Goal: Task Accomplishment & Management: Manage account settings

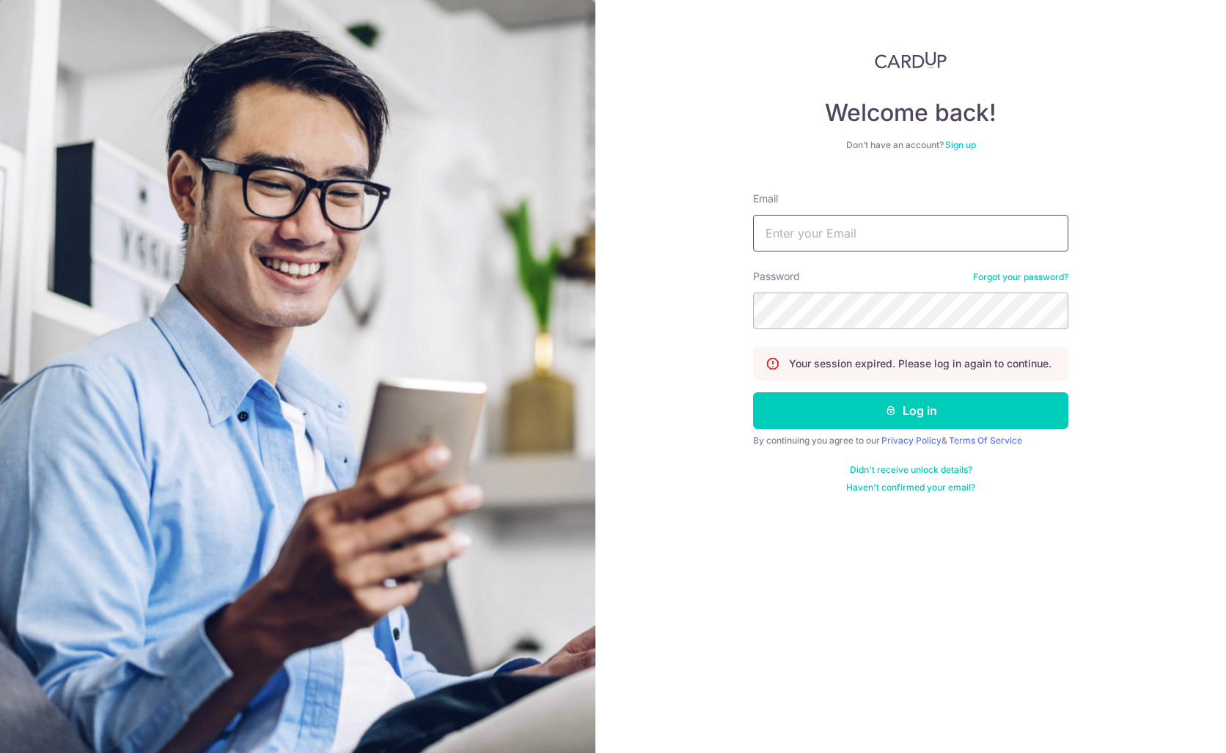
type input "[EMAIL_ADDRESS][DOMAIN_NAME]"
click at [910, 411] on button "Log in" at bounding box center [910, 410] width 315 height 37
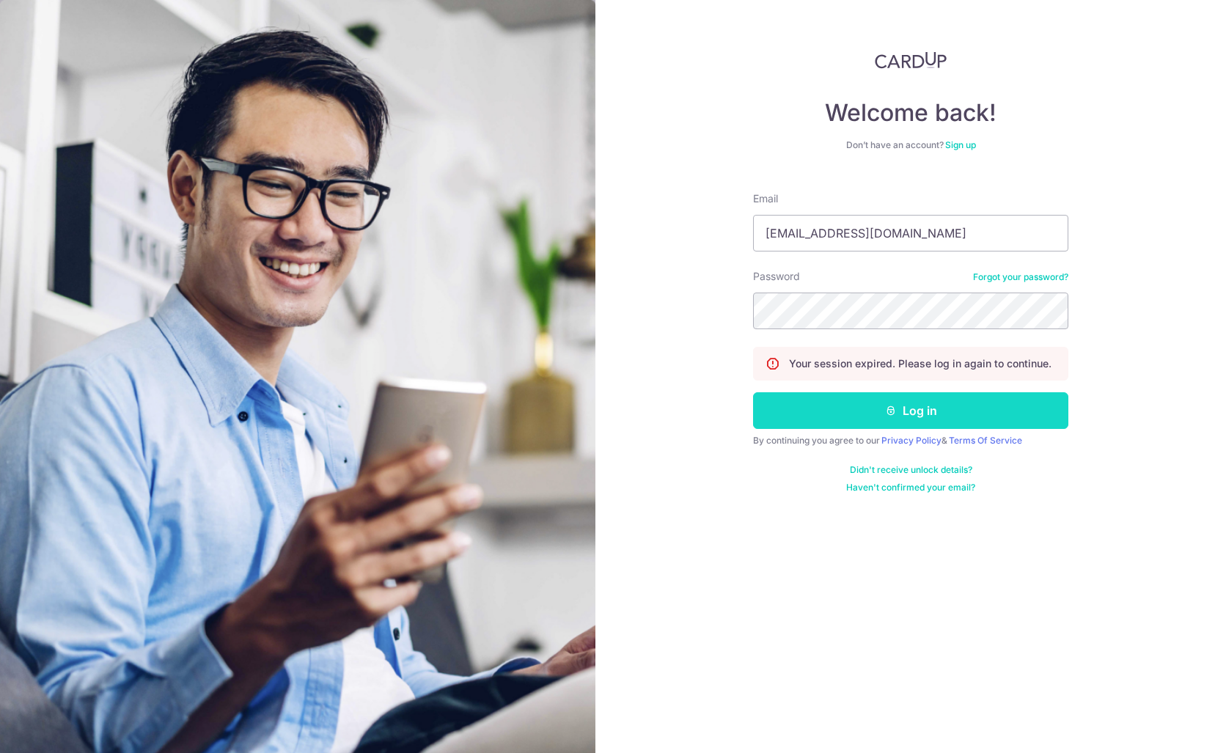
click at [884, 409] on button "Log in" at bounding box center [910, 410] width 315 height 37
click at [946, 413] on button "Log in" at bounding box center [910, 410] width 315 height 37
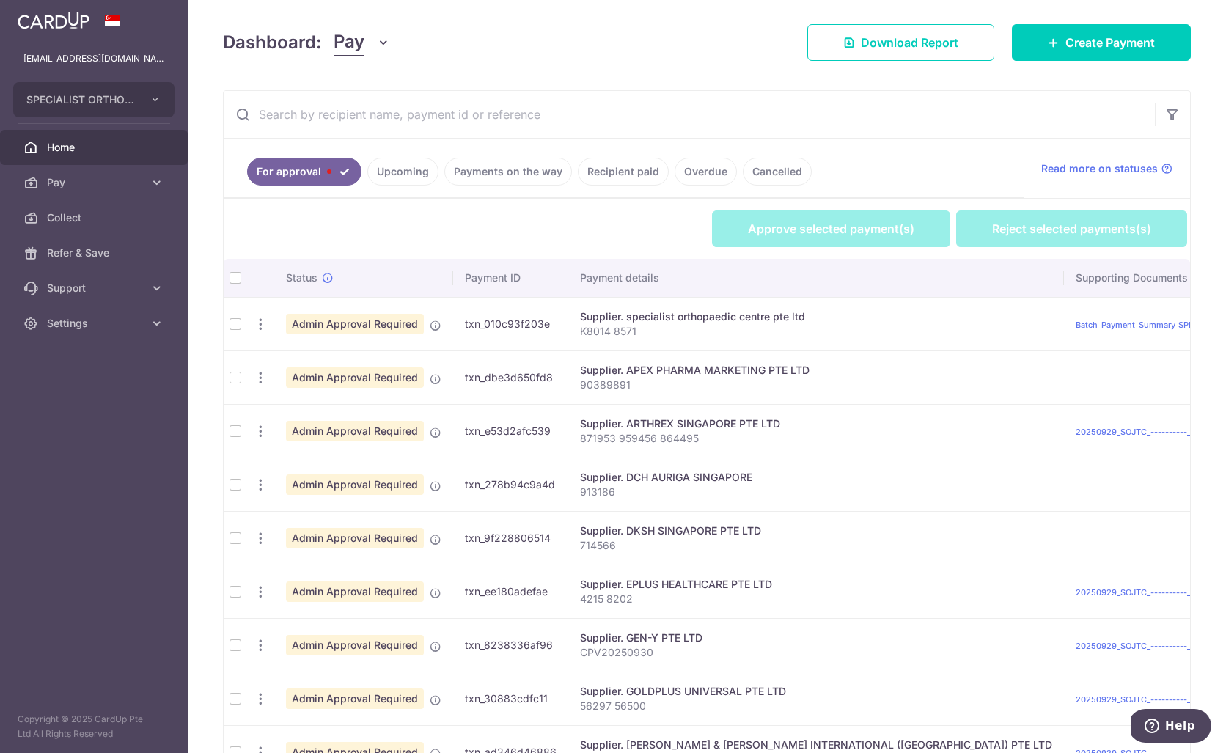
scroll to position [378, 0]
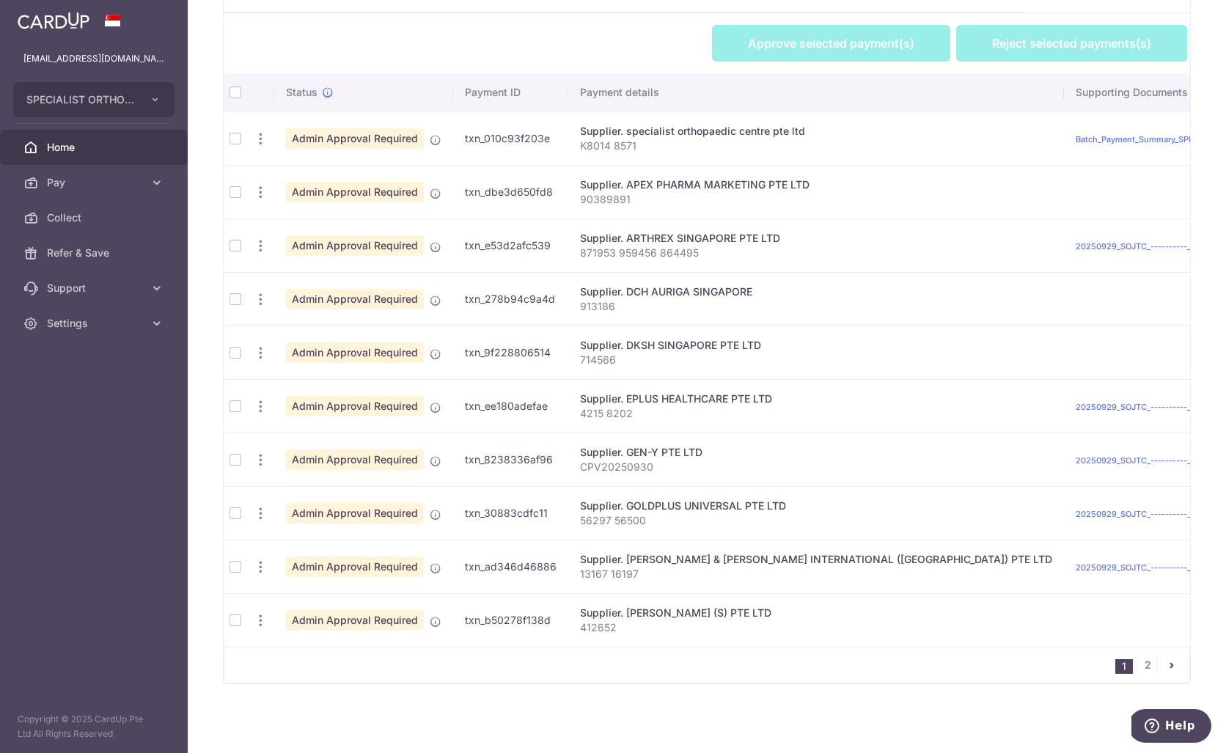
click at [234, 463] on td at bounding box center [235, 460] width 23 height 54
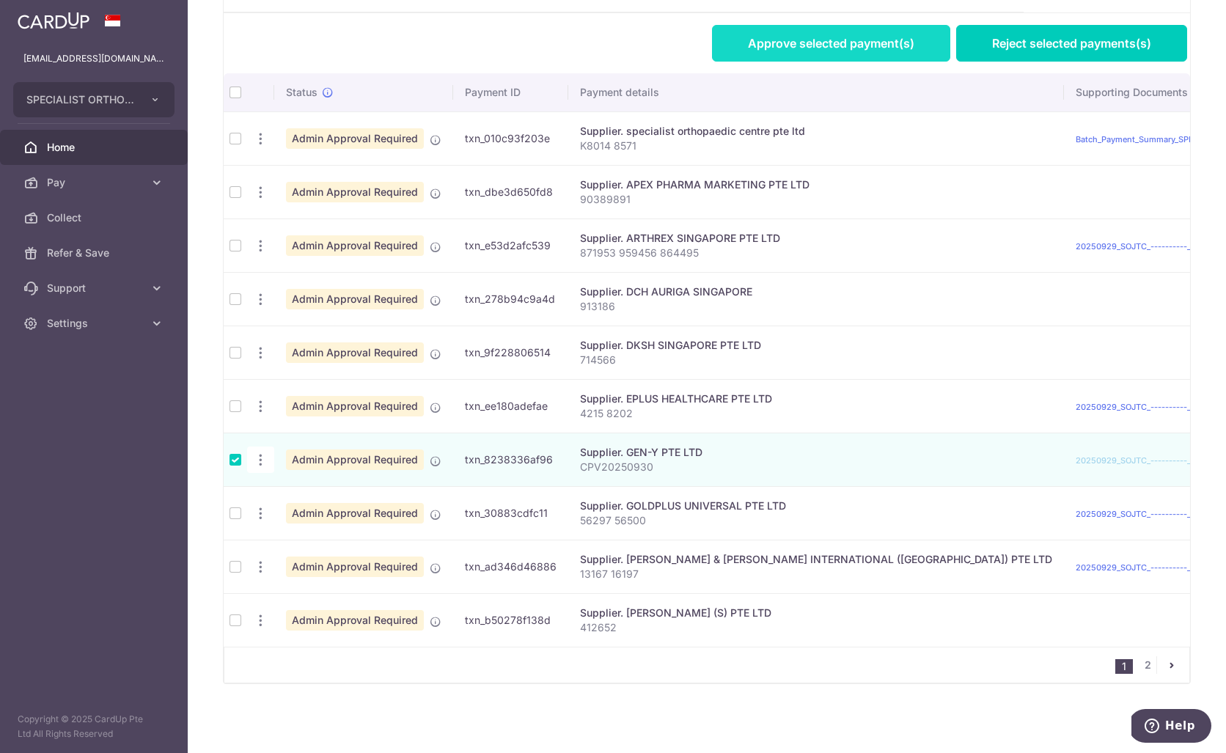
click at [850, 51] on link "Approve selected payment(s)" at bounding box center [831, 43] width 238 height 37
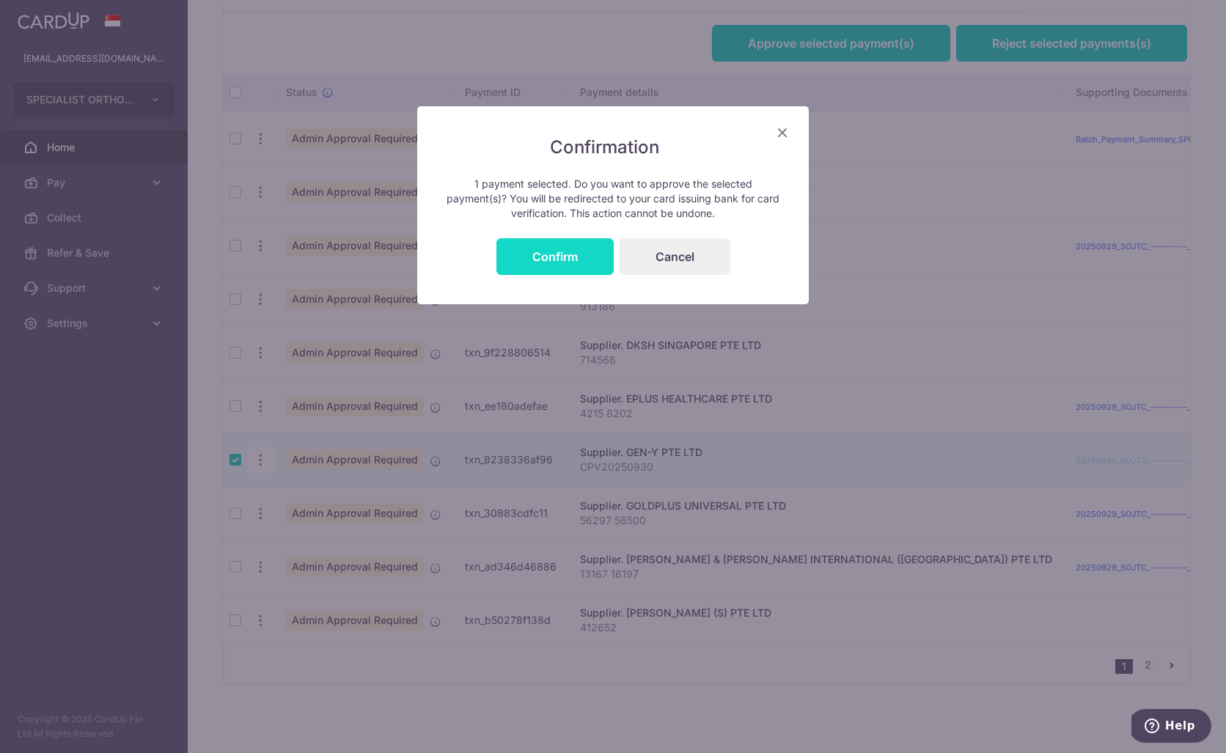
click at [516, 260] on button "Confirm" at bounding box center [554, 256] width 117 height 37
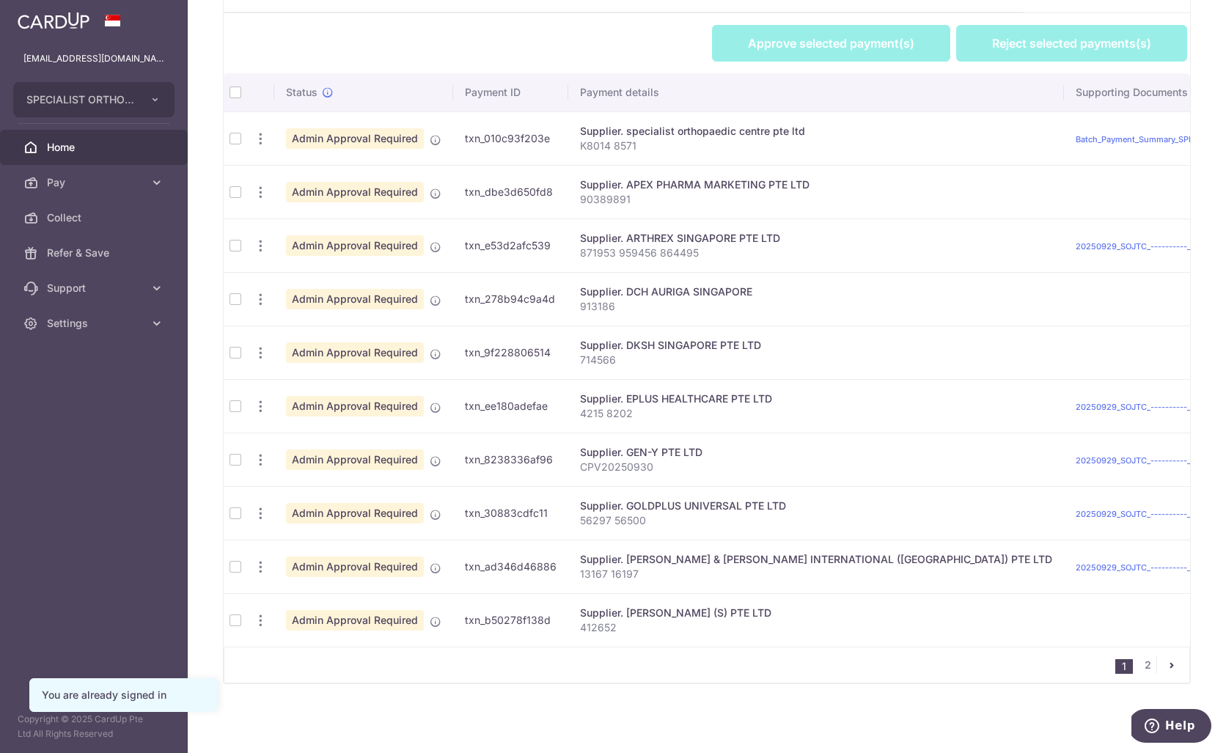
scroll to position [378, 0]
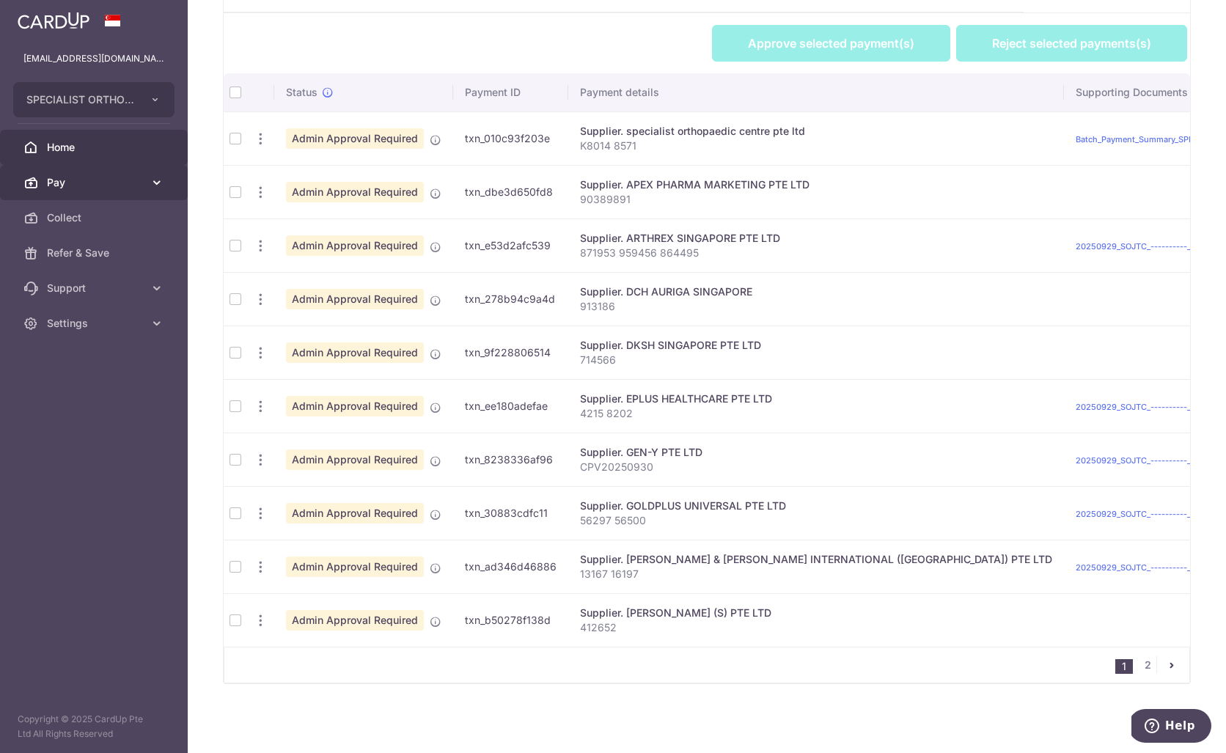
click at [155, 179] on icon at bounding box center [157, 182] width 15 height 15
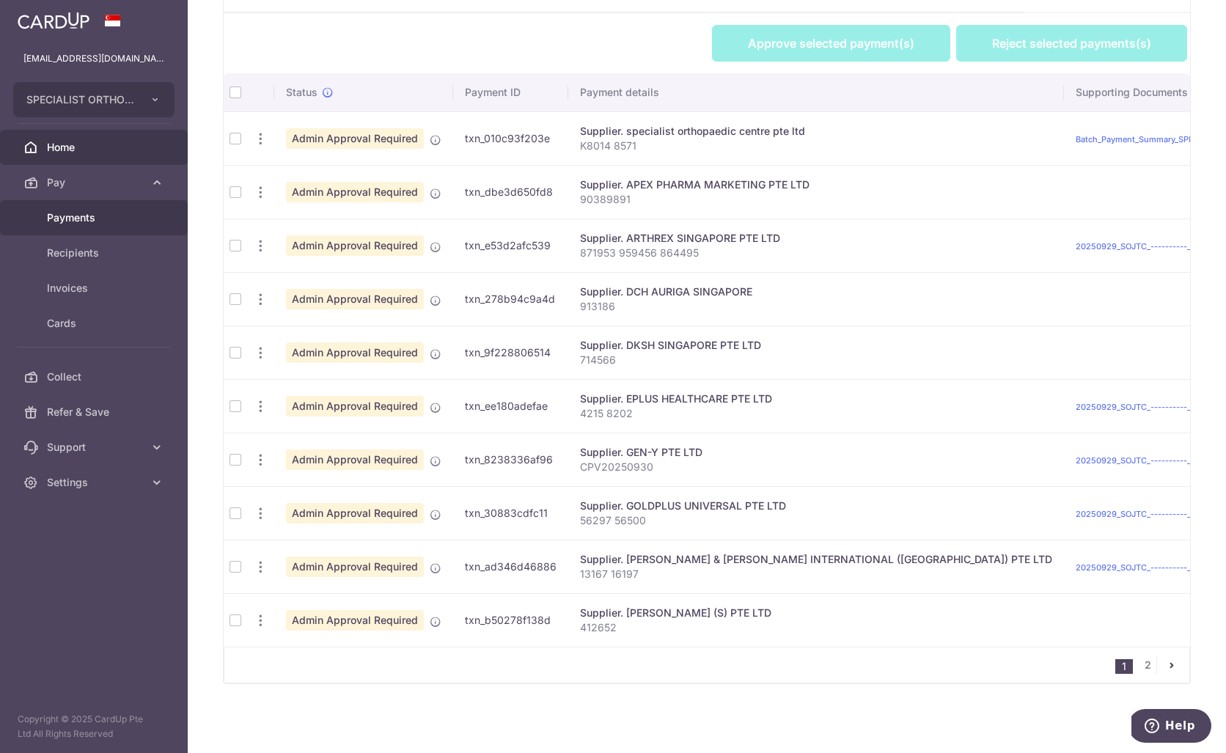
click at [97, 214] on span "Payments" at bounding box center [95, 217] width 97 height 15
